Goal: Task Accomplishment & Management: Use online tool/utility

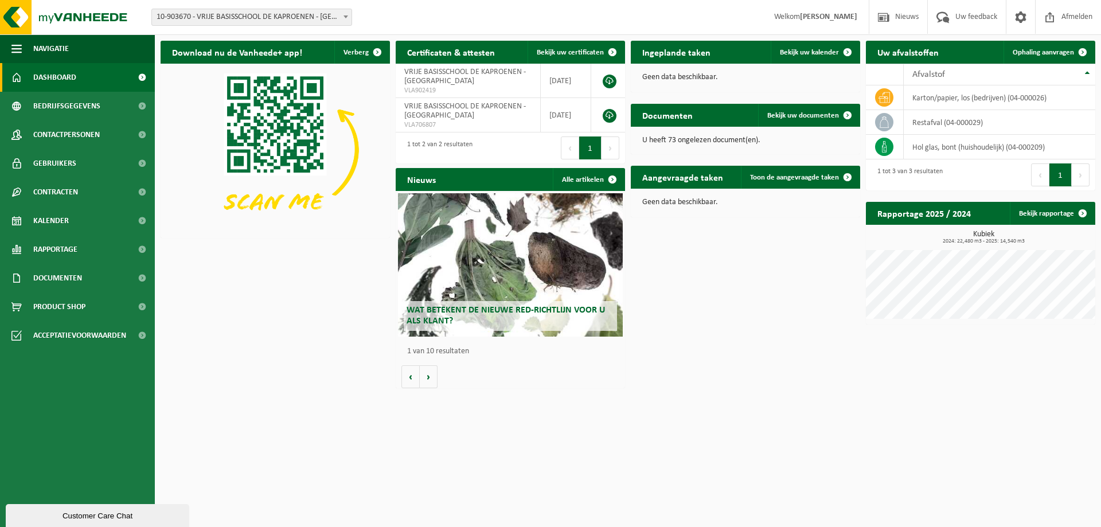
click at [239, 22] on span "10-903670 - VRIJE BASISSCHOOL DE KAPROENEN - [GEOGRAPHIC_DATA]" at bounding box center [251, 17] width 199 height 16
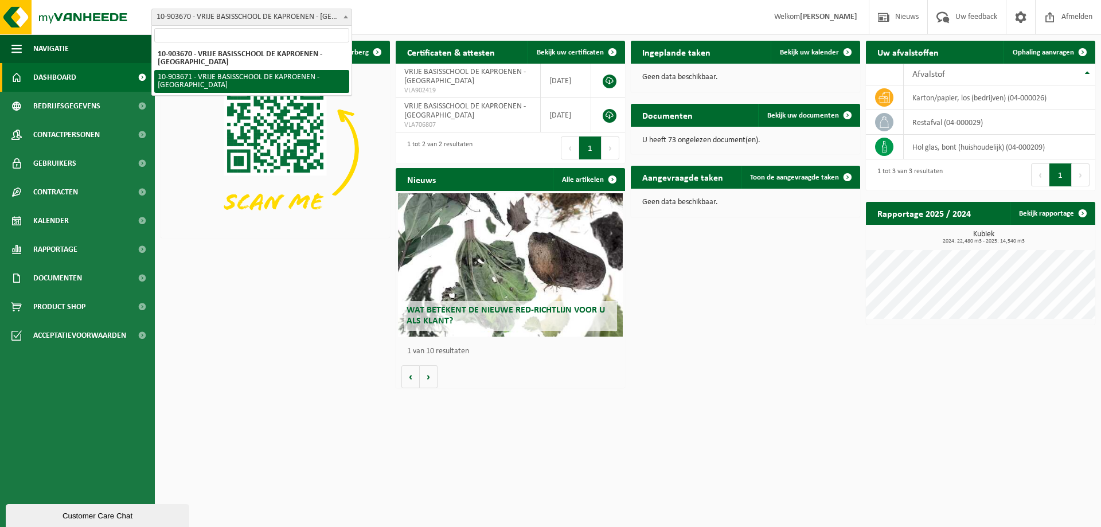
select select "122410"
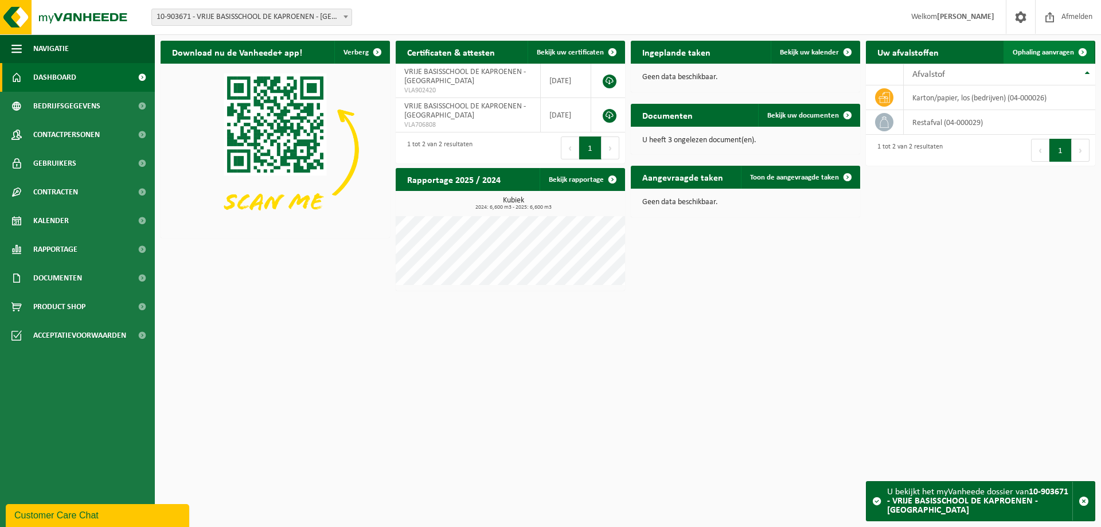
click at [1052, 51] on span "Ophaling aanvragen" at bounding box center [1042, 52] width 61 height 7
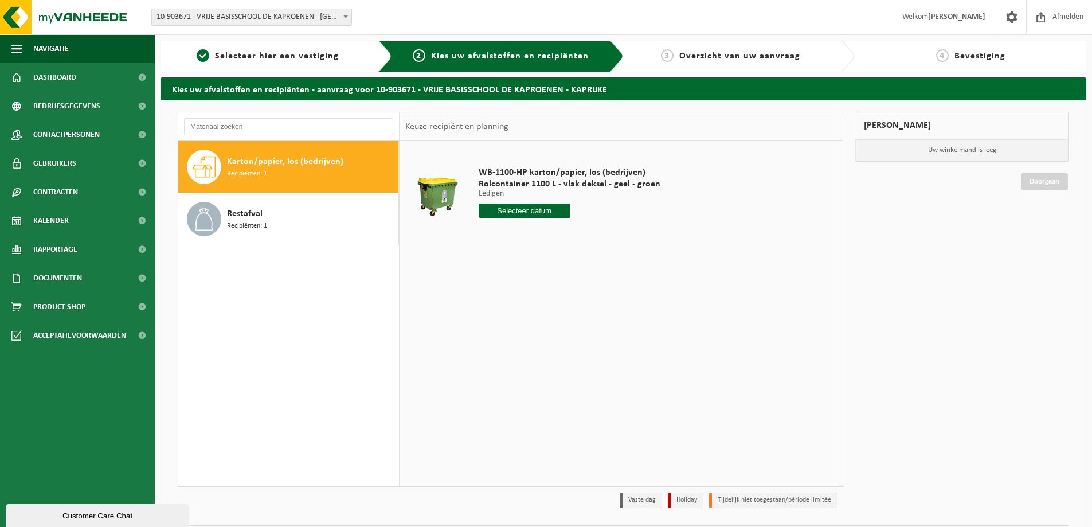
click at [241, 169] on span "Recipiënten: 1" at bounding box center [247, 174] width 40 height 11
click at [515, 211] on input "text" at bounding box center [524, 210] width 91 height 14
click at [554, 295] on div "9" at bounding box center [550, 294] width 20 height 18
type input "Van 2025-10-09"
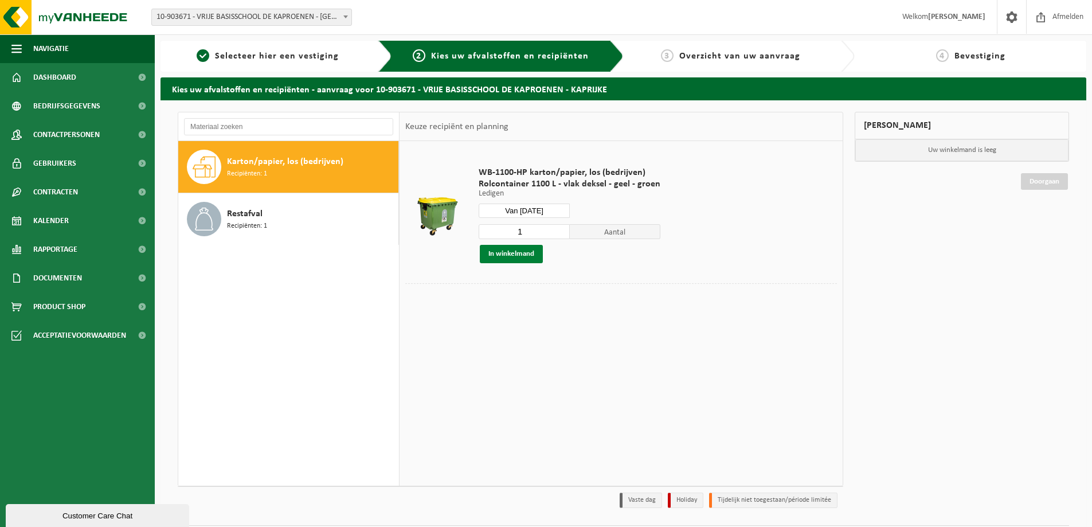
click at [510, 245] on button "In winkelmand" at bounding box center [511, 254] width 63 height 18
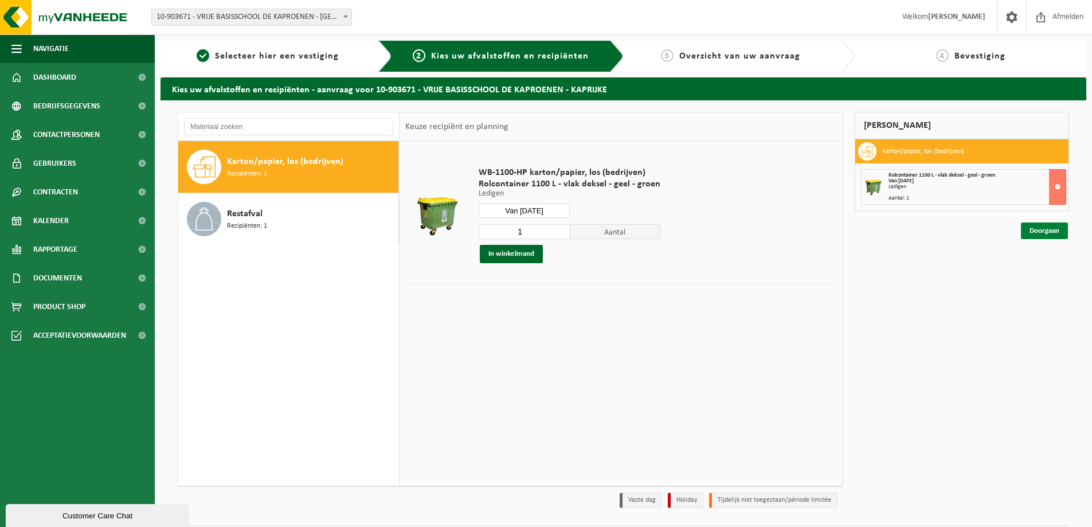
click at [1042, 228] on link "Doorgaan" at bounding box center [1044, 230] width 47 height 17
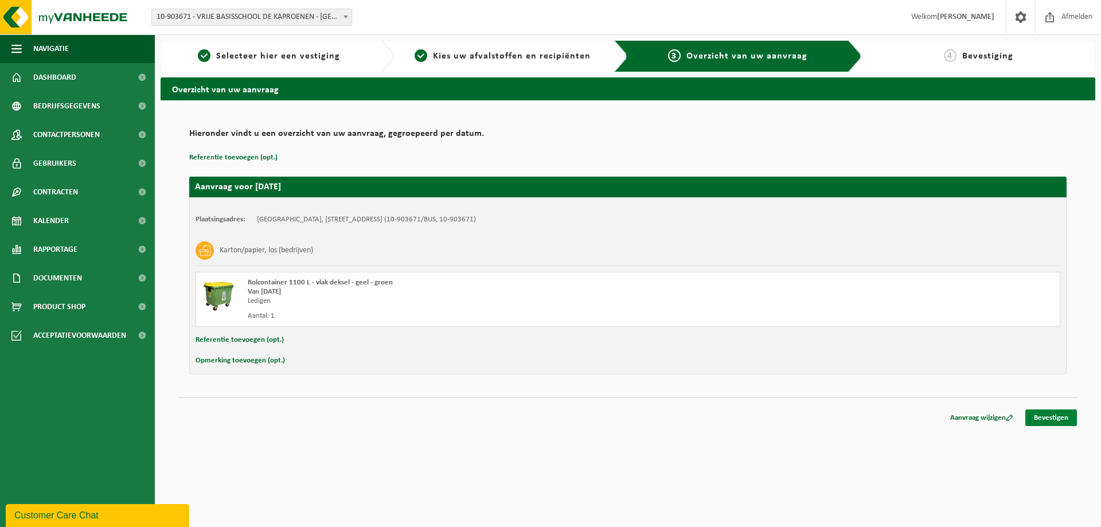
click at [1051, 416] on link "Bevestigen" at bounding box center [1051, 417] width 52 height 17
